Goal: Contribute content

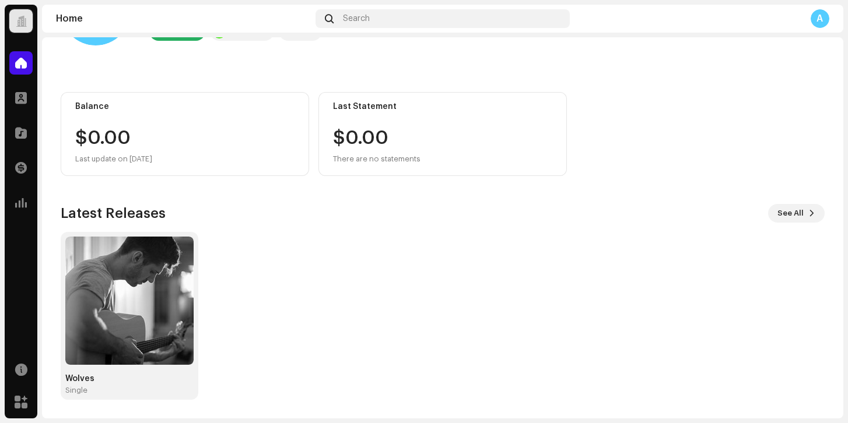
scroll to position [80, 0]
click at [17, 136] on span at bounding box center [21, 132] width 12 height 9
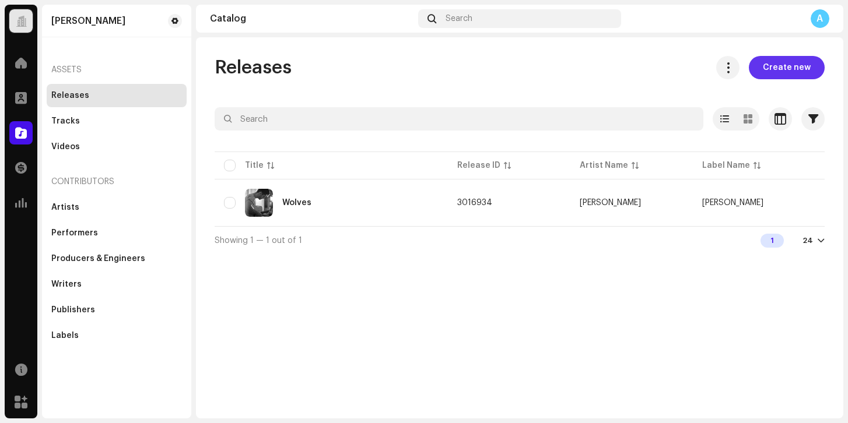
click at [801, 71] on span "Create new" at bounding box center [787, 67] width 48 height 23
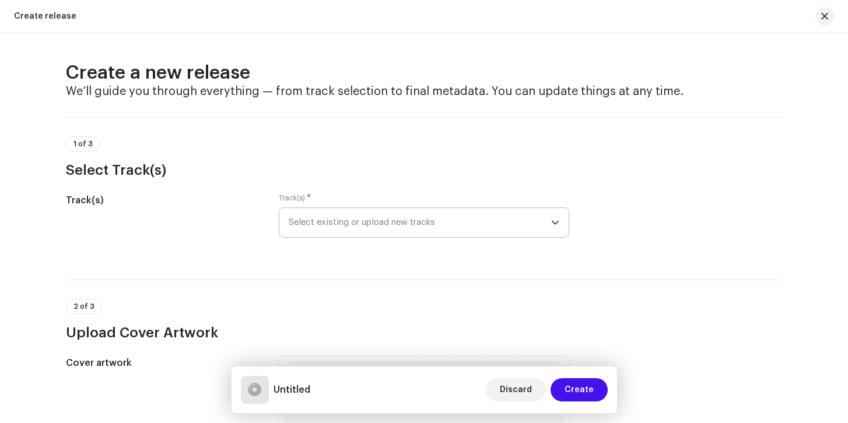
click at [335, 224] on span "Select existing or upload new tracks" at bounding box center [420, 222] width 262 height 29
